Goal: Information Seeking & Learning: Learn about a topic

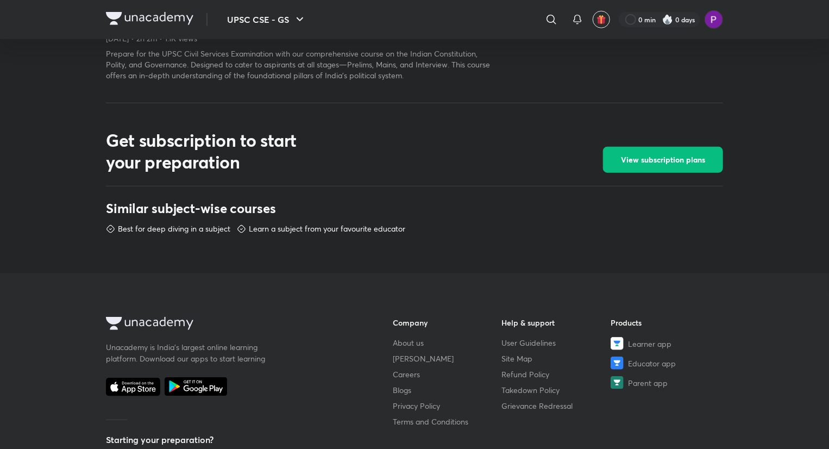
scroll to position [397, 0]
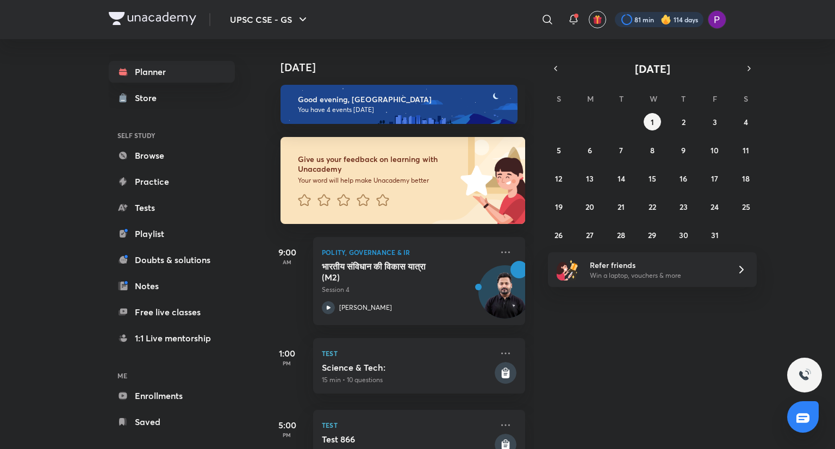
click at [630, 19] on div at bounding box center [659, 19] width 89 height 15
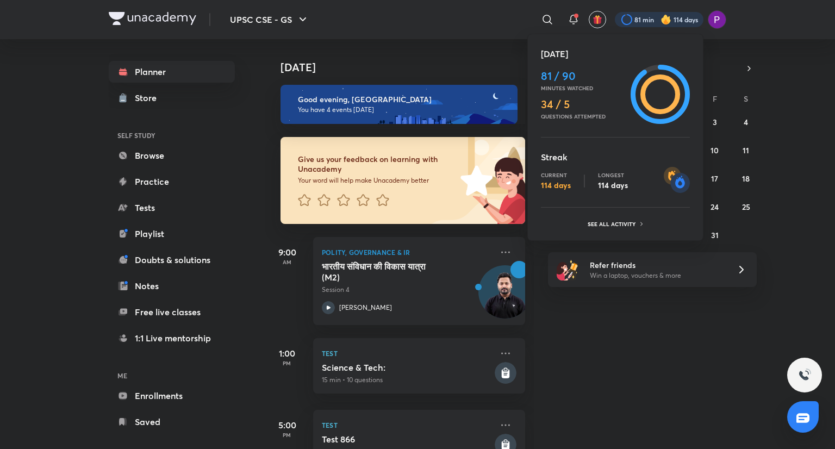
click at [630, 19] on div at bounding box center [417, 224] width 835 height 449
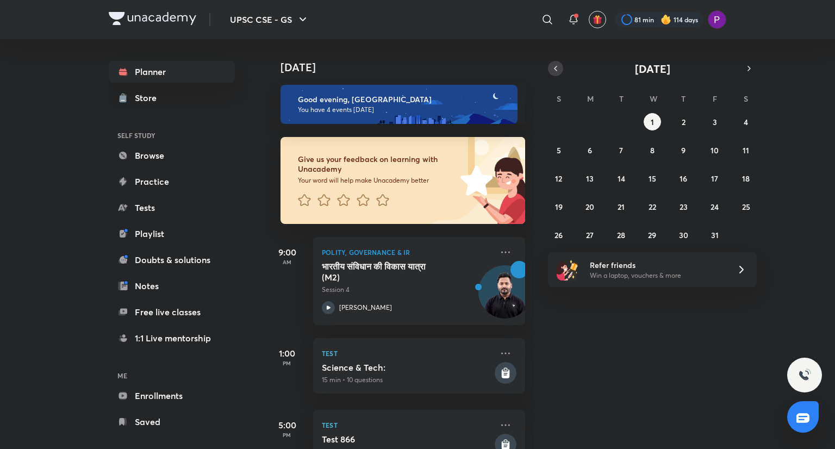
click at [553, 68] on icon "button" at bounding box center [555, 69] width 9 height 10
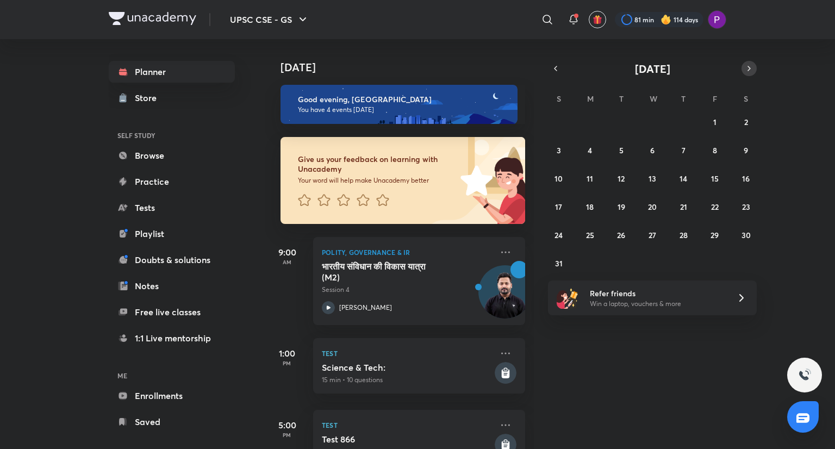
click at [742, 67] on button "button" at bounding box center [748, 68] width 15 height 15
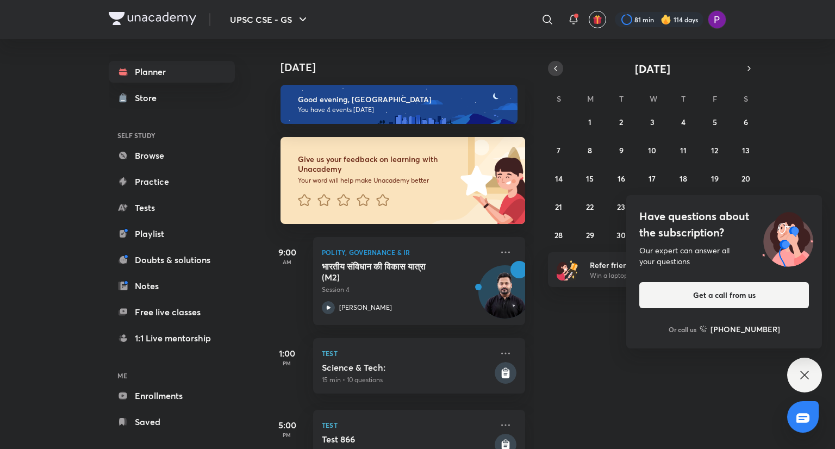
click at [555, 73] on button "button" at bounding box center [555, 68] width 15 height 15
click at [802, 375] on icon at bounding box center [804, 374] width 13 height 13
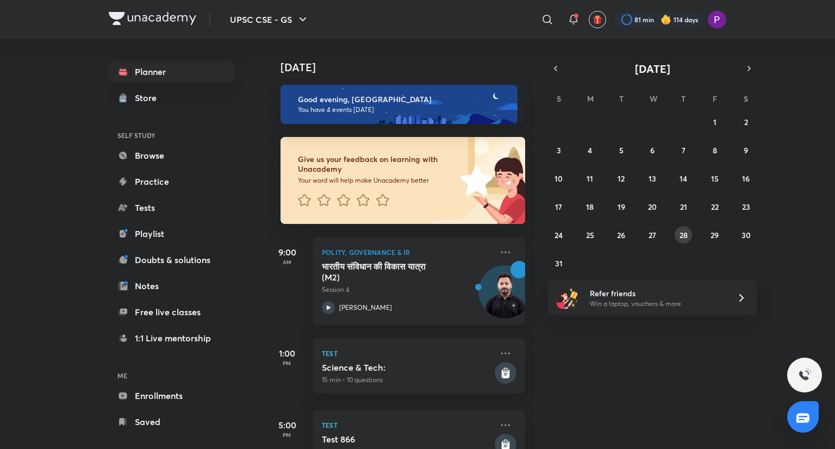
click at [681, 237] on abbr "28" at bounding box center [683, 235] width 8 height 10
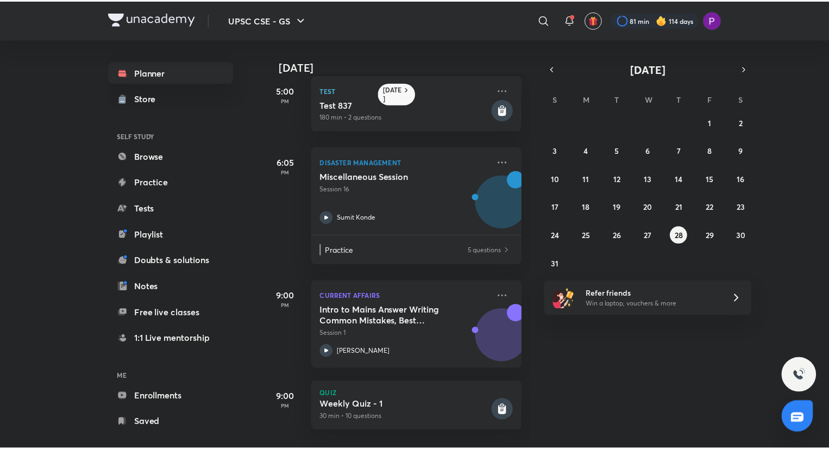
scroll to position [396, 0]
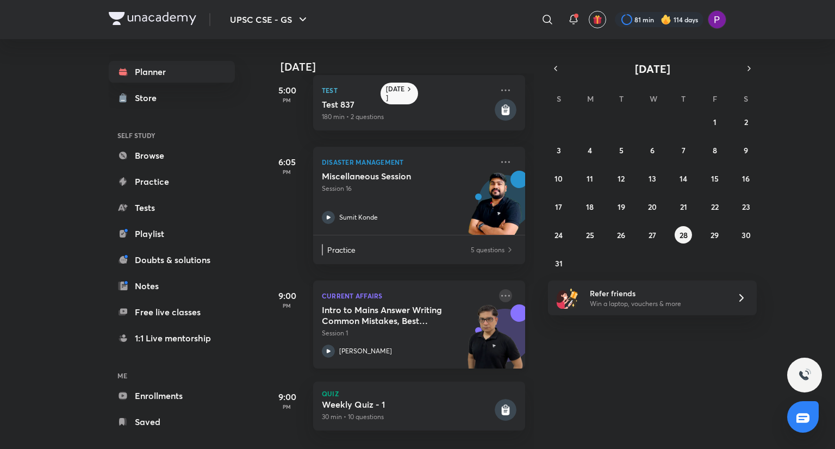
click at [500, 289] on icon at bounding box center [505, 295] width 13 height 13
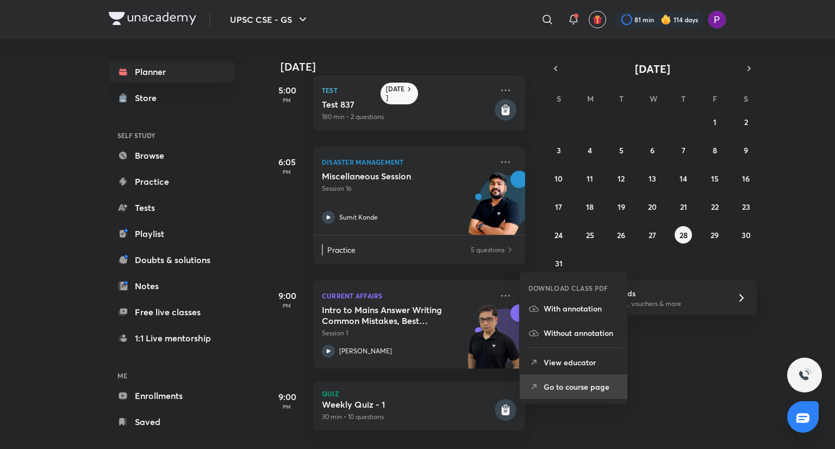
click at [548, 387] on p "Go to course page" at bounding box center [580, 386] width 75 height 11
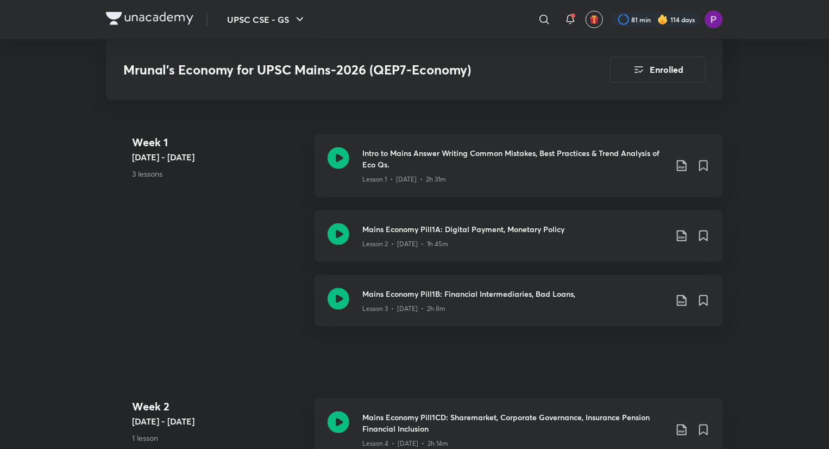
scroll to position [602, 0]
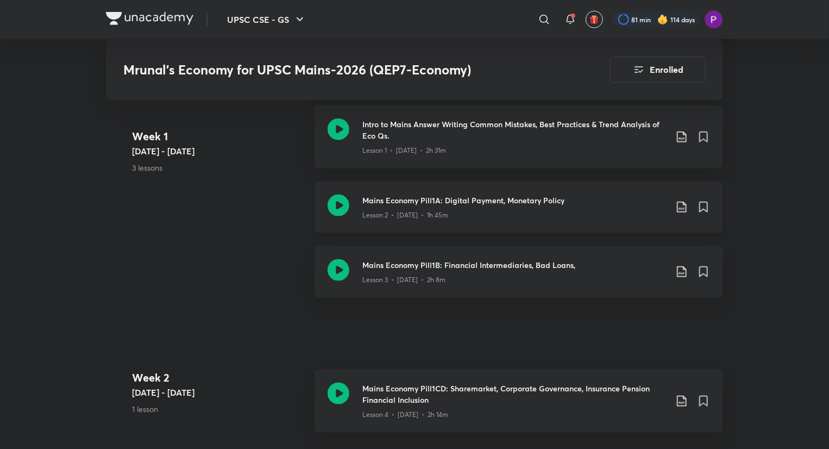
click at [454, 206] on div "Lesson 2 • Aug 29 • 1h 45m" at bounding box center [514, 213] width 304 height 14
